Goal: Feedback & Contribution: Submit feedback/report problem

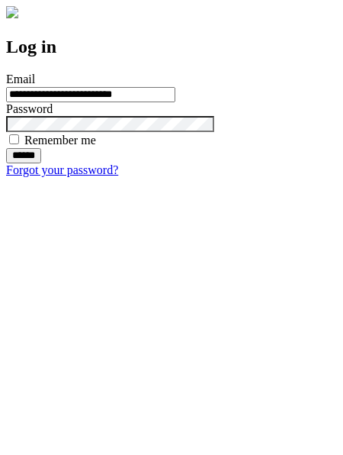
type input "**********"
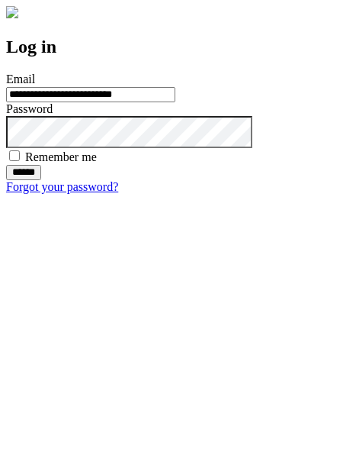
click at [41, 180] on input "******" at bounding box center [23, 172] width 35 height 15
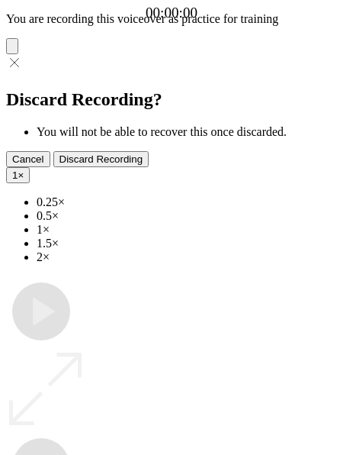
type input "**********"
